Goal: Information Seeking & Learning: Check status

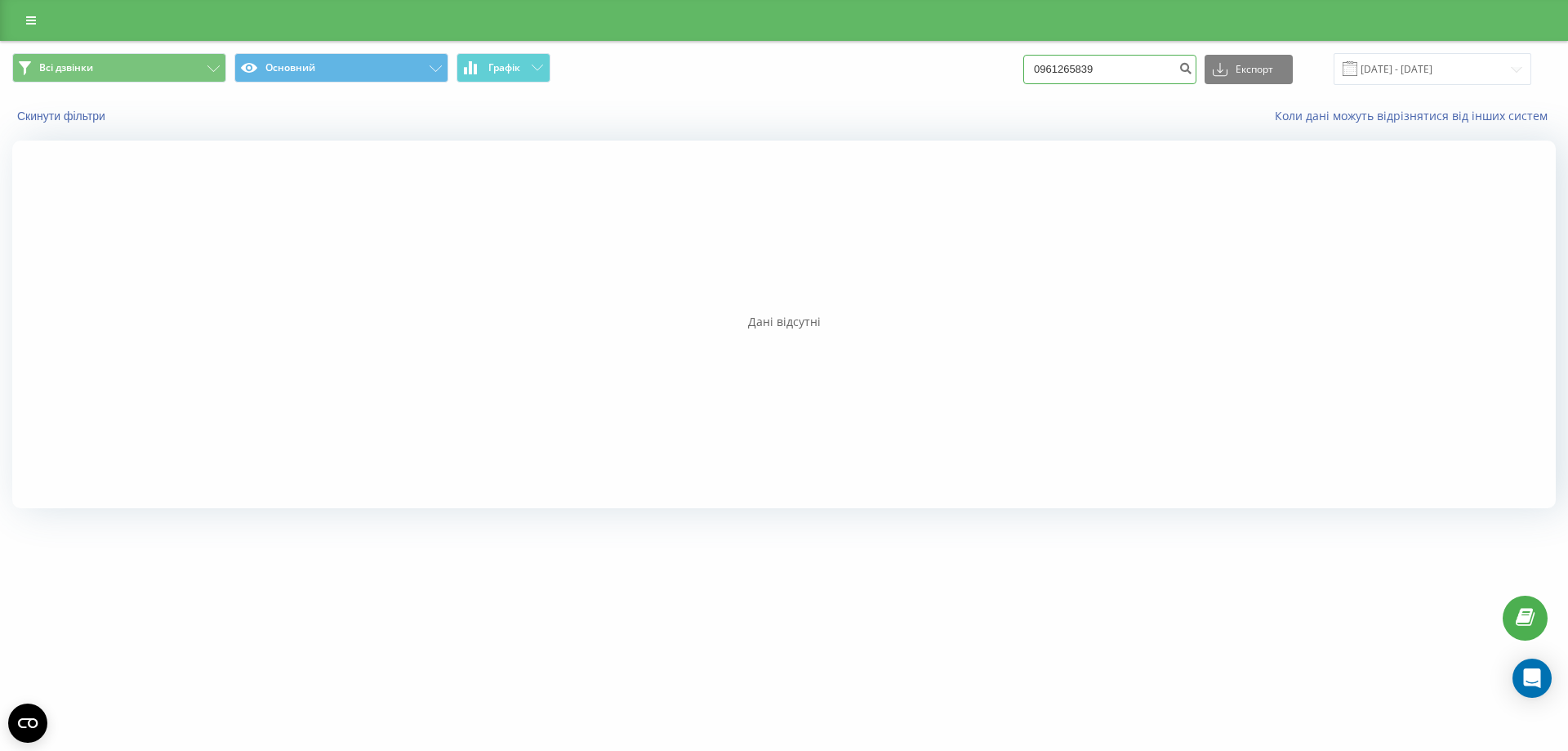
click at [1095, 71] on input "0961265839" at bounding box center [1109, 69] width 173 height 30
click at [1047, 71] on input "0961265839" at bounding box center [1109, 69] width 173 height 30
type input "380961265839"
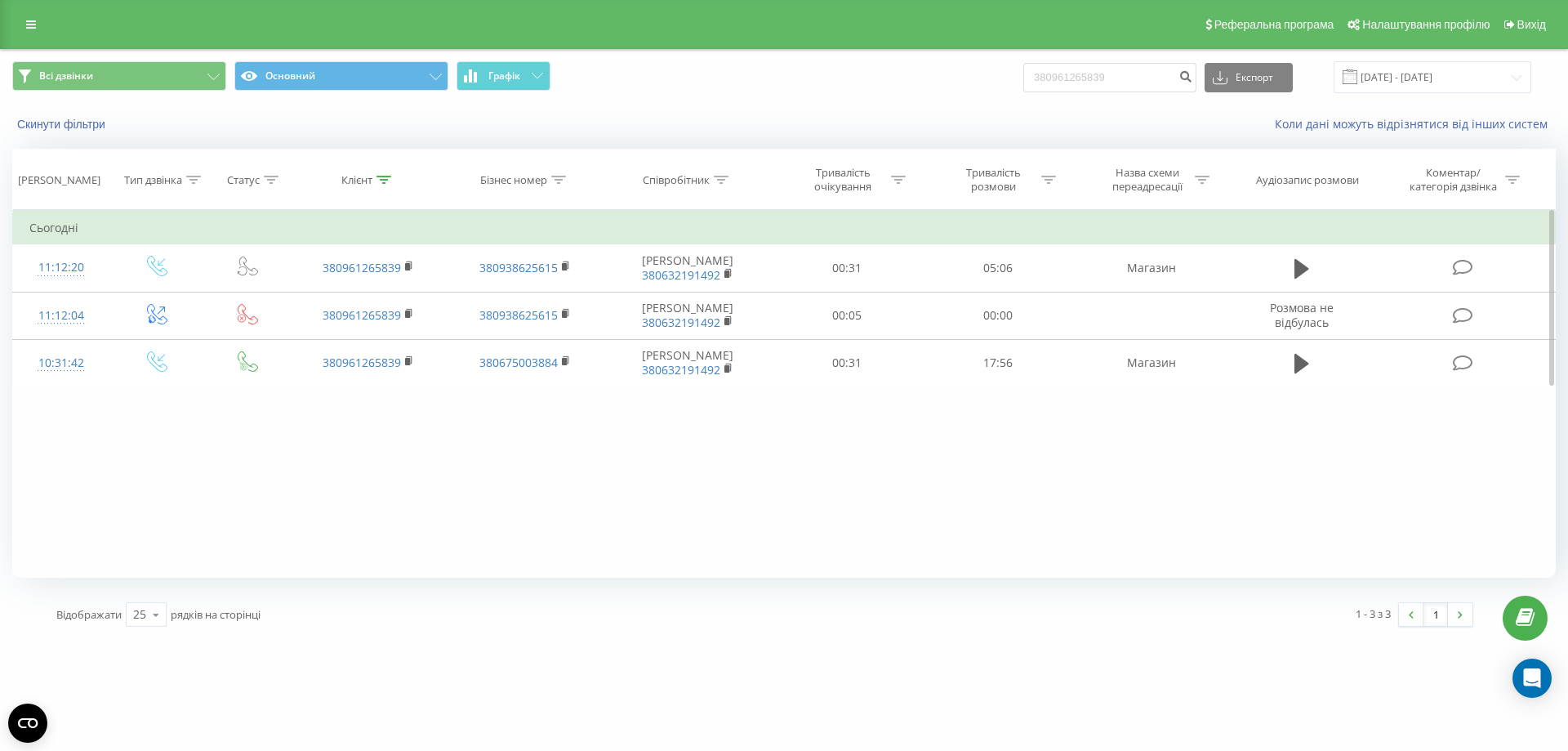
click at [461, 493] on div "Фільтрувати за умовою Дорівнює Введіть значення Скасувати OK Фільтрувати за умо…" at bounding box center [784, 394] width 1543 height 368
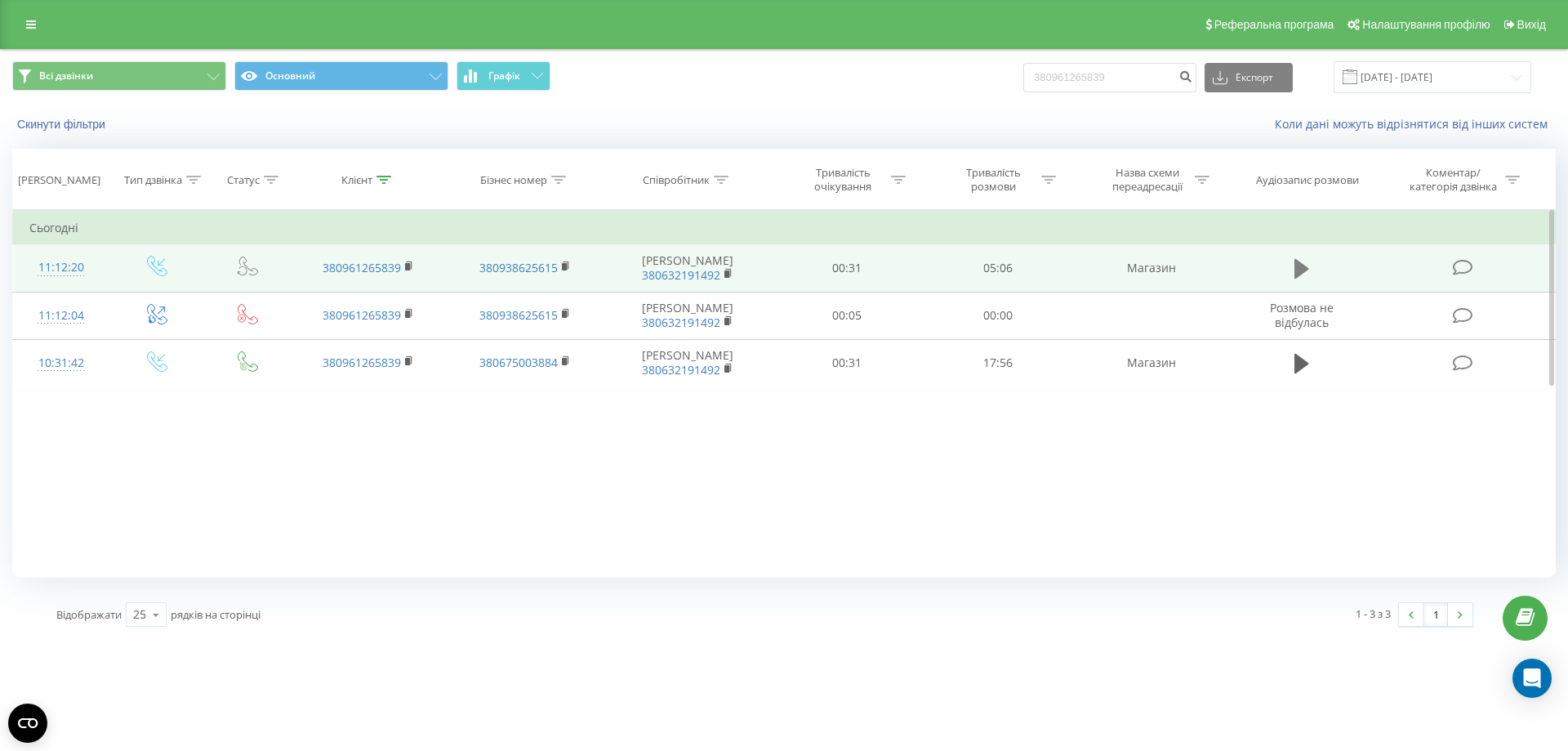
click at [1304, 268] on icon at bounding box center [1301, 268] width 14 height 19
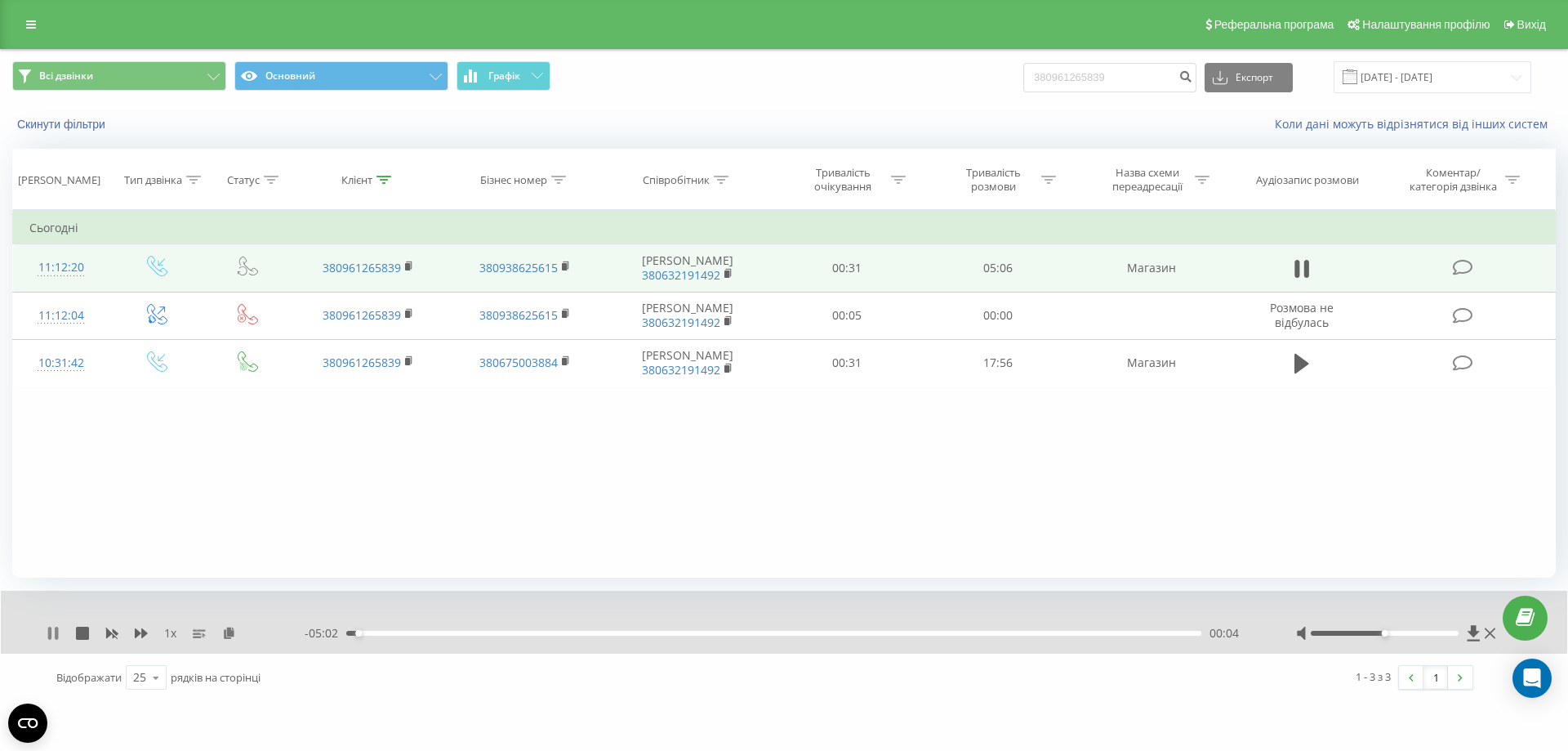
click at [47, 628] on icon at bounding box center [54, 633] width 13 height 13
